Goal: Share content: Share content

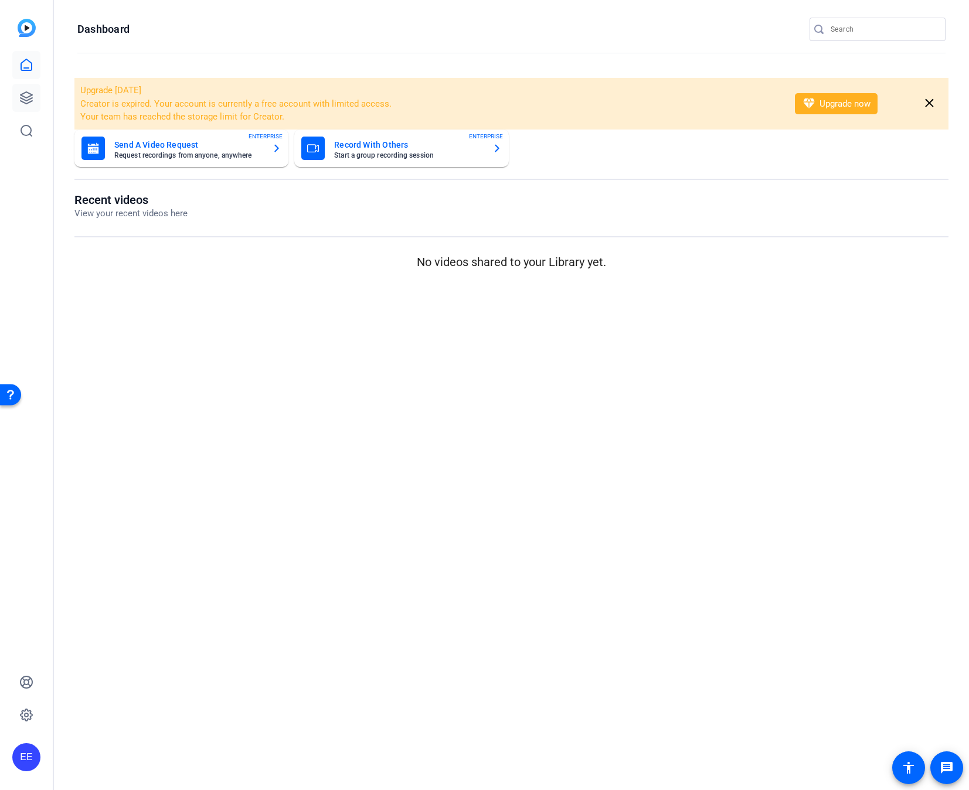
click at [27, 91] on icon at bounding box center [26, 98] width 14 height 14
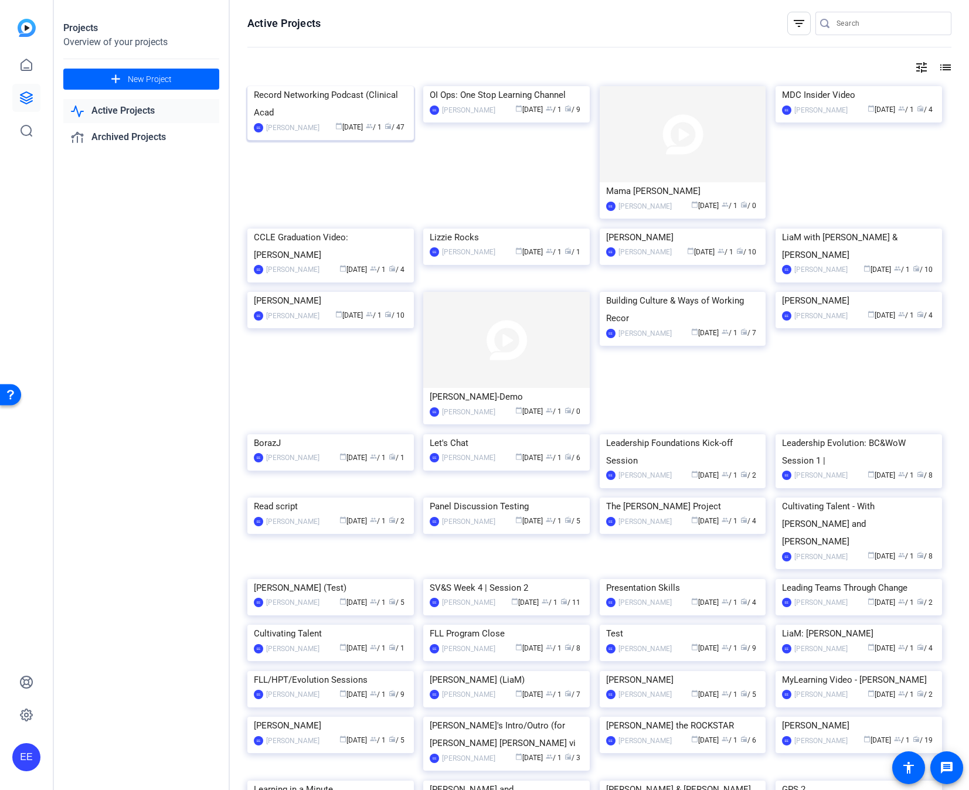
click at [363, 86] on img at bounding box center [330, 86] width 166 height 0
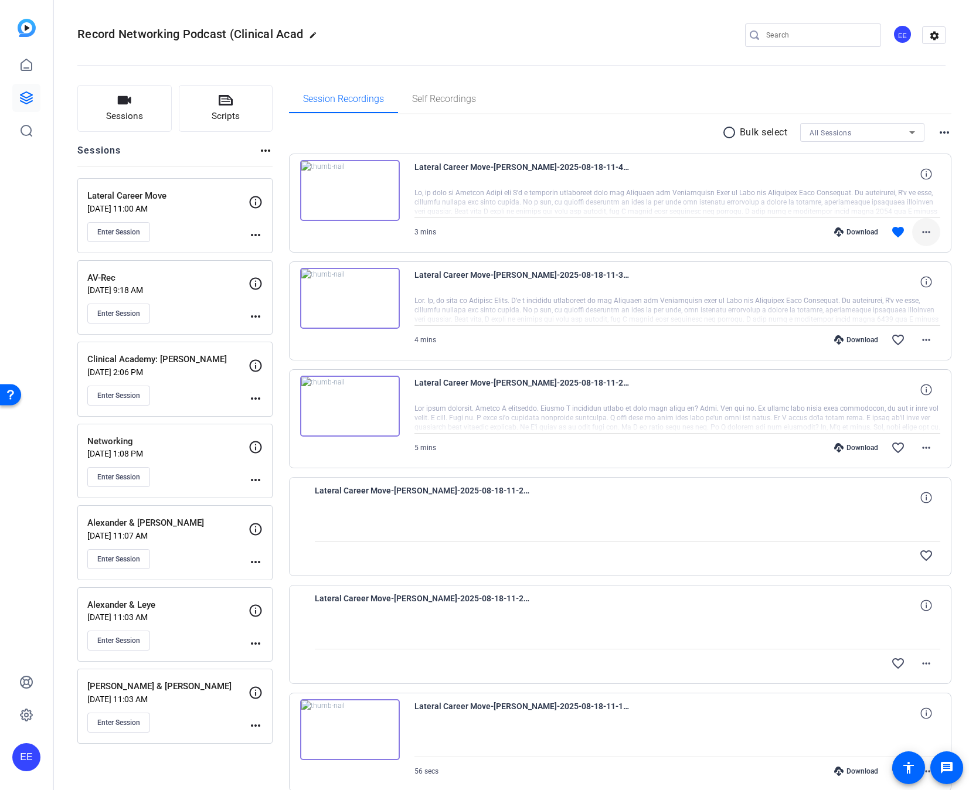
click at [922, 228] on mat-icon "more_horiz" at bounding box center [926, 232] width 14 height 14
click at [906, 298] on span "Share MP4" at bounding box center [895, 301] width 70 height 14
click at [384, 178] on img at bounding box center [350, 190] width 100 height 61
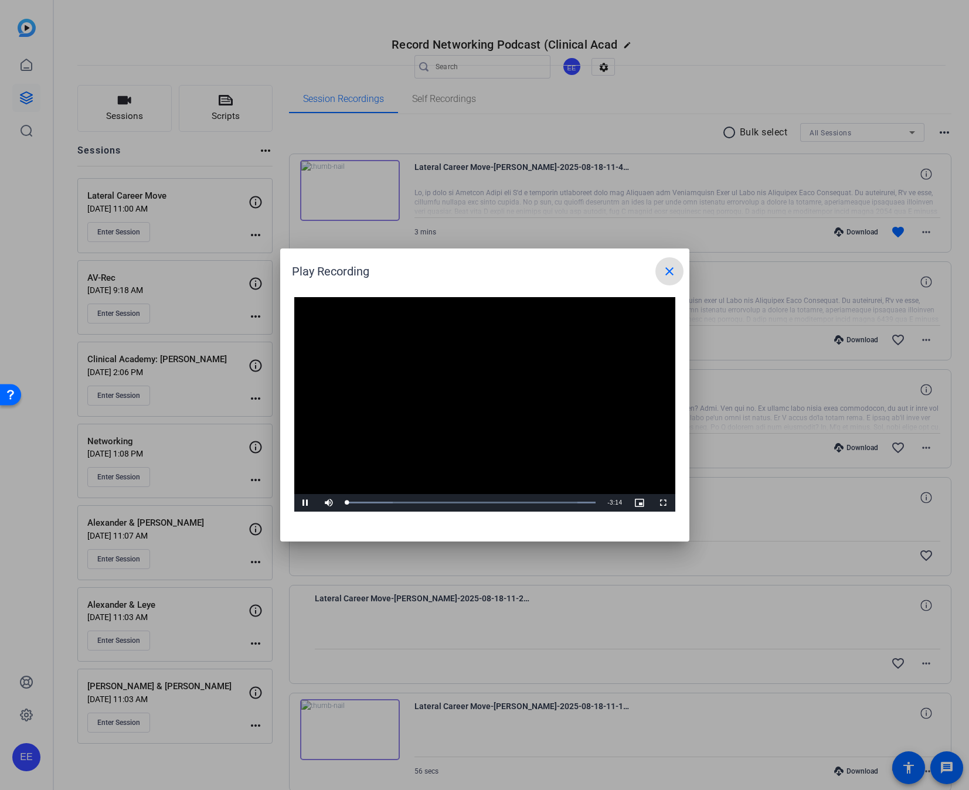
click at [686, 266] on h1 "Play Recording close" at bounding box center [484, 266] width 409 height 37
click at [638, 285] on div "Video Player is loading. Play Video Pause Mute Current Time 0:00 / Duration 3:1…" at bounding box center [484, 413] width 409 height 256
click at [666, 277] on mat-icon "close" at bounding box center [669, 271] width 14 height 14
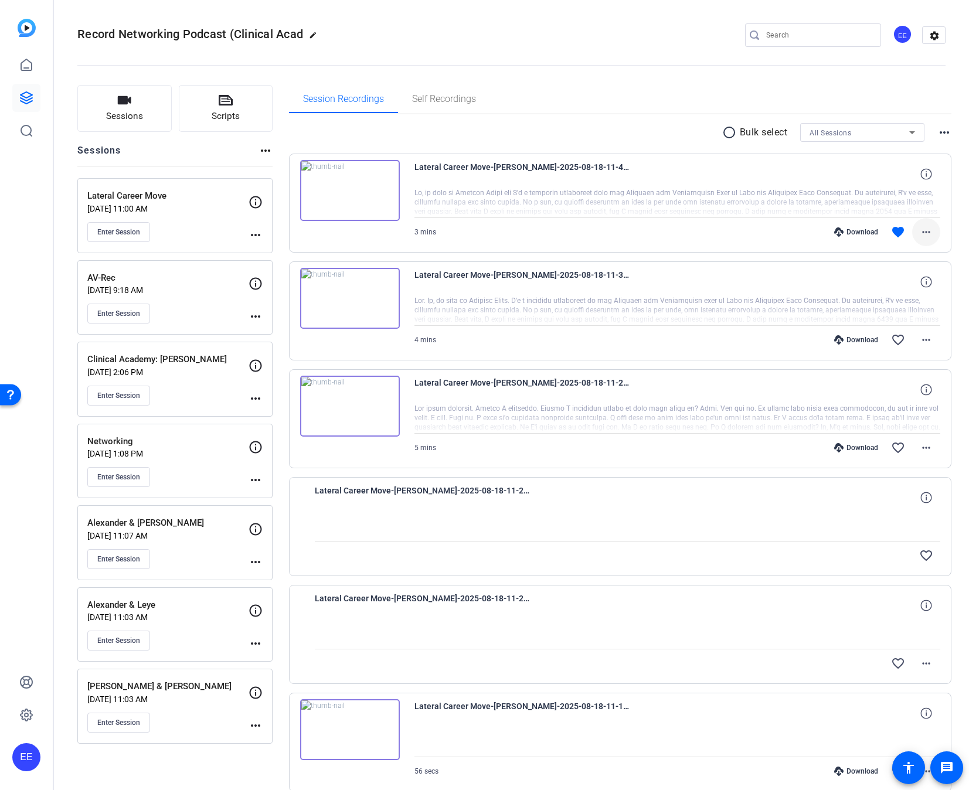
click at [924, 231] on mat-icon "more_horiz" at bounding box center [926, 232] width 14 height 14
click at [915, 268] on span "Share Original" at bounding box center [895, 271] width 70 height 14
click at [804, 190] on div at bounding box center [677, 202] width 526 height 29
click at [264, 233] on div "Lateral Career Move [DATE] 11:00 AM Enter Session more_horiz" at bounding box center [174, 215] width 195 height 75
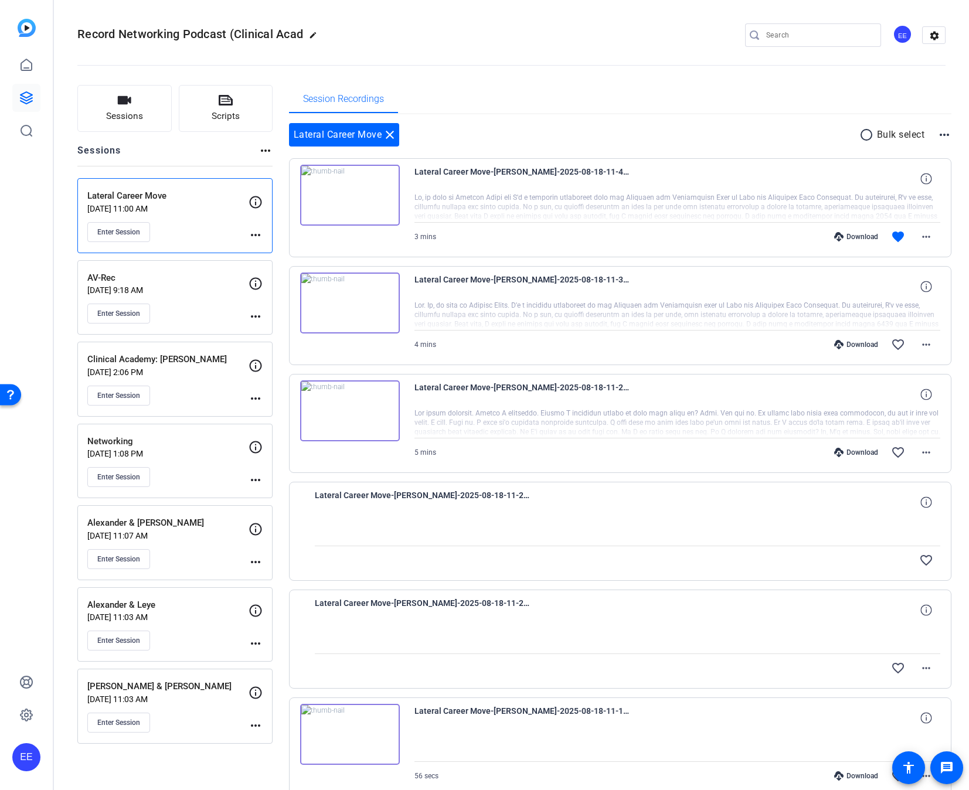
click at [263, 235] on div "Lateral Career Move [DATE] 11:00 AM Enter Session more_horiz" at bounding box center [174, 215] width 195 height 75
click at [261, 234] on mat-icon "more_horiz" at bounding box center [255, 235] width 14 height 14
click at [621, 194] on div at bounding box center [484, 395] width 969 height 790
click at [917, 239] on span at bounding box center [926, 237] width 28 height 28
click at [897, 278] on span "Share Original" at bounding box center [895, 276] width 70 height 14
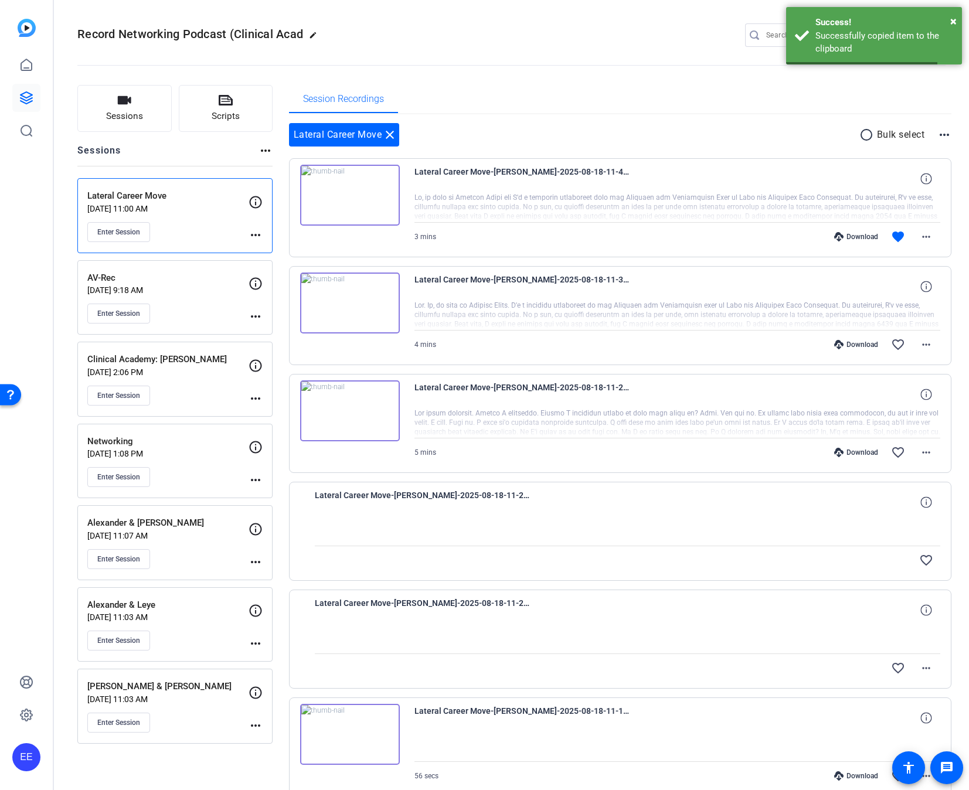
click at [760, 60] on openreel-divider-bar at bounding box center [511, 62] width 868 height 36
